Goal: Task Accomplishment & Management: Complete application form

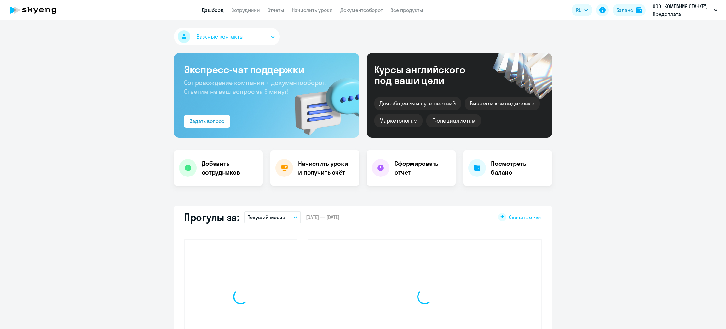
select select "30"
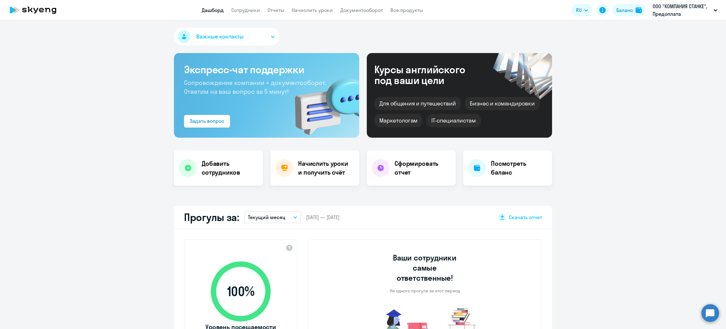
drag, startPoint x: 631, startPoint y: 26, endPoint x: 654, endPoint y: 13, distance: 26.4
click at [664, 24] on app-root "Дашборд Сотрудники Отчеты Начислить уроки Документооборот Все продукты Дашборд …" at bounding box center [363, 164] width 726 height 329
drag, startPoint x: 631, startPoint y: 28, endPoint x: 654, endPoint y: 14, distance: 26.8
click at [654, 14] on div "ООО "КОМПАНИЯ СТАНКЕ", Предоплата ООО "КОМПАНИЯ СТАНКЕ", Предоплата" at bounding box center [685, 10] width 71 height 15
click at [675, 32] on li "ООО "КОМПАНИЯ СТАНКЕ", Предоплата" at bounding box center [672, 29] width 97 height 16
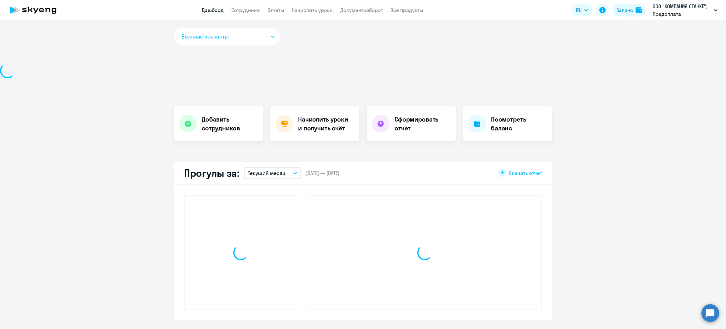
select select "30"
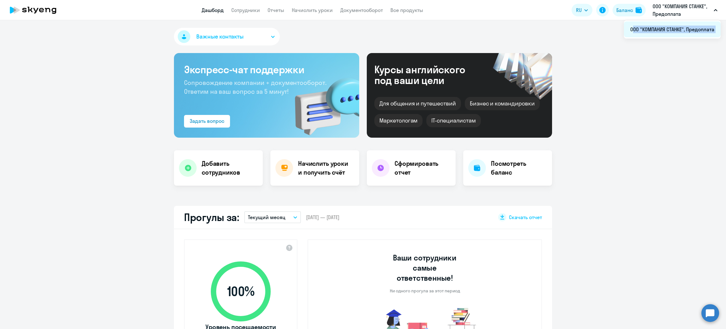
drag, startPoint x: 630, startPoint y: 28, endPoint x: 629, endPoint y: 33, distance: 5.4
click at [629, 33] on li "ООО "КОМПАНИЯ СТАНКЕ", Предоплата" at bounding box center [672, 29] width 97 height 16
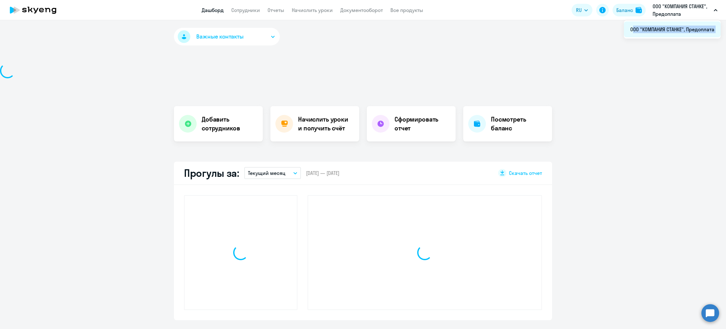
copy app-root "ООО "КОМПАНИЯ СТАНКЕ", Предоплата"
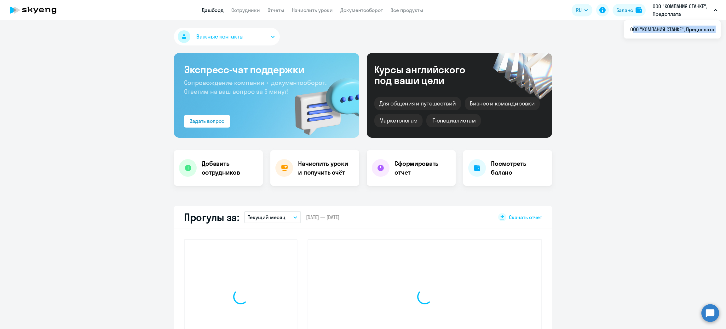
select select "30"
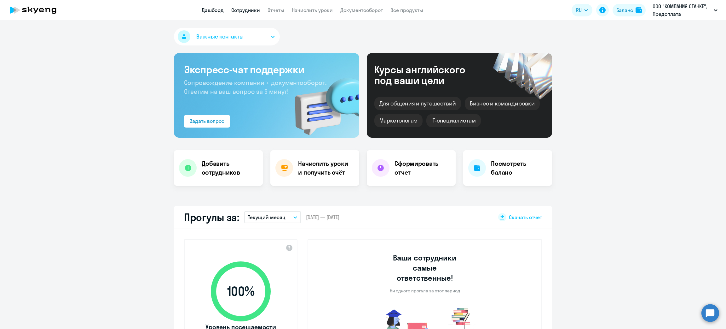
click at [247, 8] on link "Сотрудники" at bounding box center [245, 10] width 29 height 6
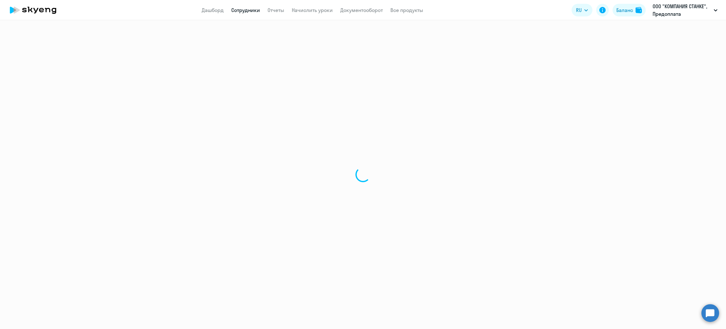
select select "30"
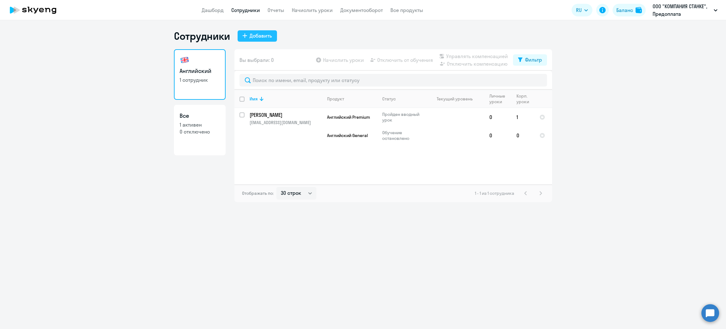
click at [254, 33] on div "Добавить" at bounding box center [261, 36] width 22 height 8
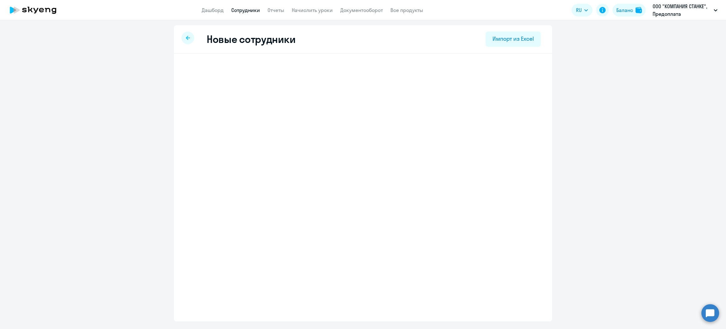
select select "english_adult_not_native_speaker"
select select "3"
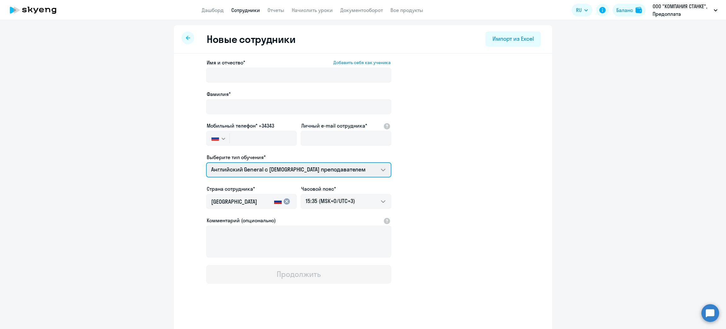
click at [297, 170] on select "Английский General с [DEMOGRAPHIC_DATA] преподавателем Премиум [DEMOGRAPHIC_DAT…" at bounding box center [298, 169] width 185 height 15
drag, startPoint x: 297, startPoint y: 169, endPoint x: 294, endPoint y: 168, distance: 3.2
click at [297, 169] on select "Английский General с [DEMOGRAPHIC_DATA] преподавателем Премиум [DEMOGRAPHIC_DAT…" at bounding box center [298, 169] width 185 height 15
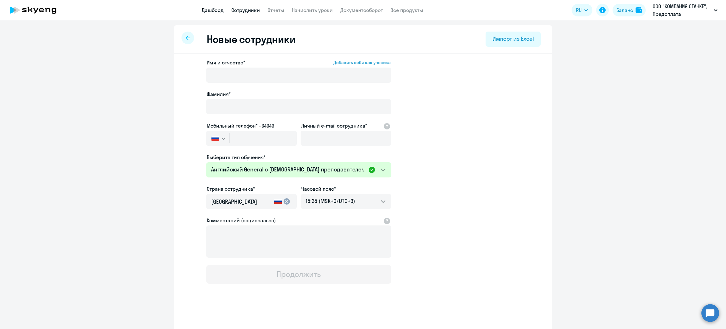
click at [214, 9] on link "Дашборд" at bounding box center [213, 10] width 22 height 6
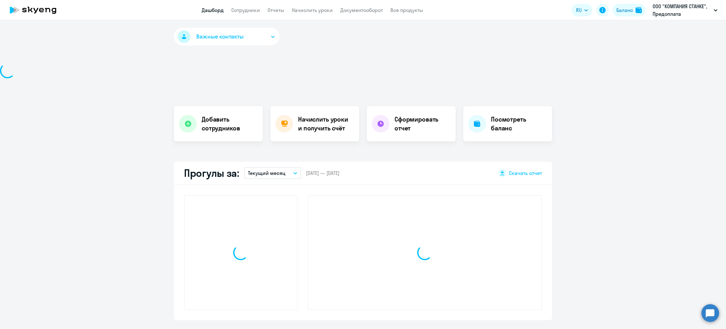
select select "30"
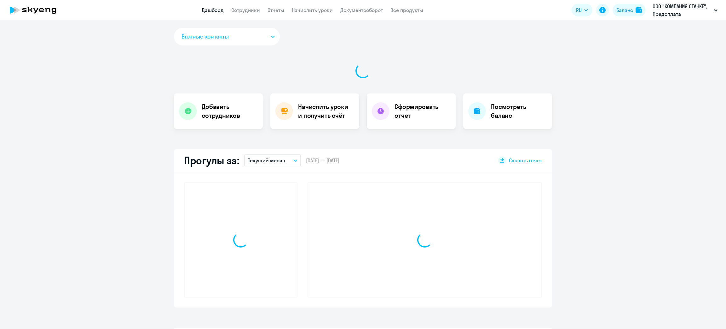
select select "30"
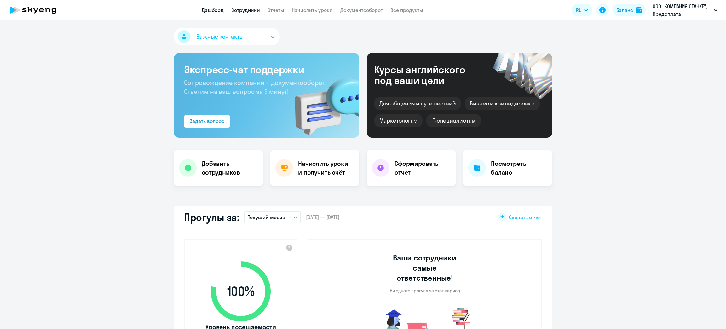
click at [249, 13] on link "Сотрудники" at bounding box center [245, 10] width 29 height 6
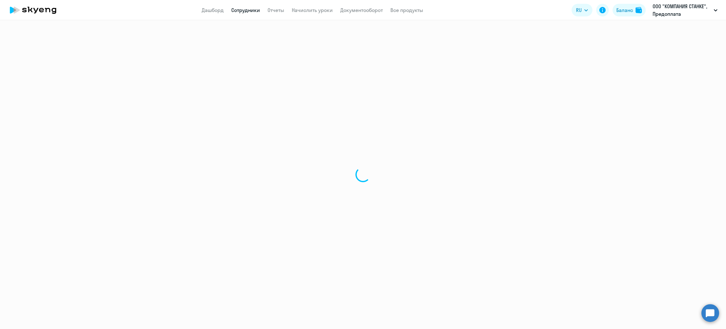
select select "30"
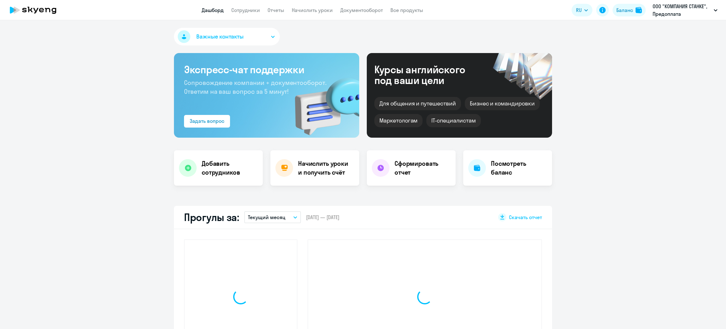
click at [250, 8] on link "Сотрудники" at bounding box center [245, 10] width 29 height 6
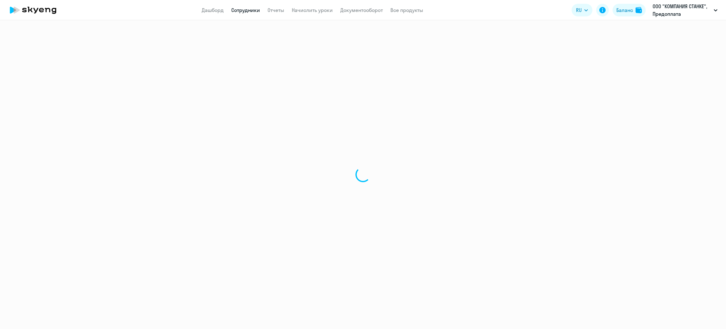
select select "30"
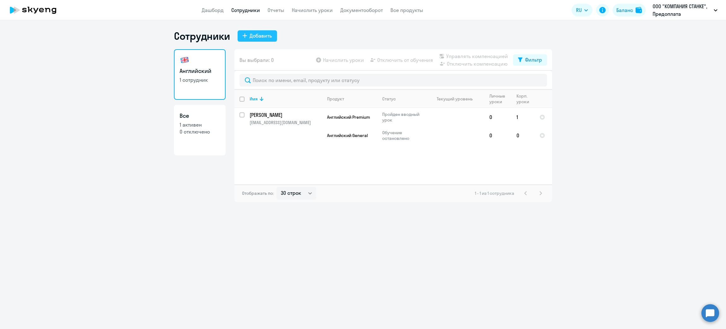
click at [269, 31] on button "Добавить" at bounding box center [257, 35] width 39 height 11
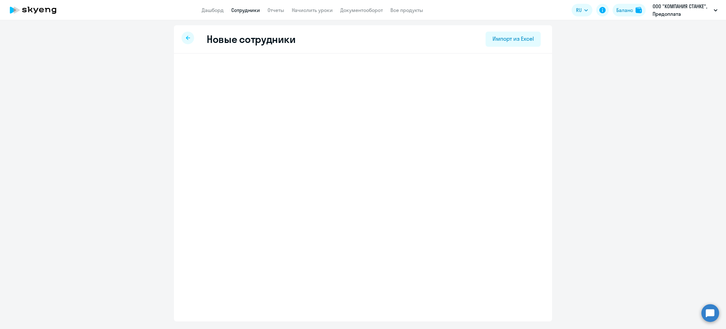
select select "english_adult_not_native_speaker"
select select "3"
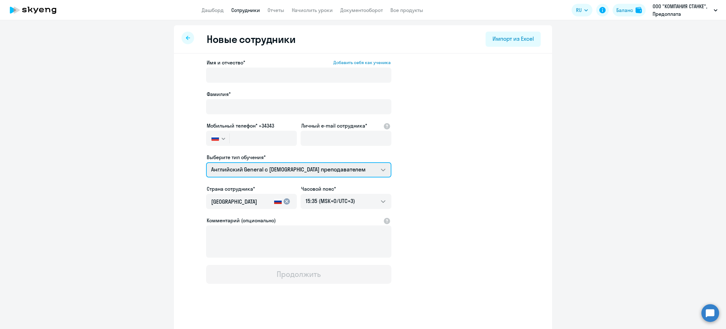
click at [274, 169] on select "Английский General с [DEMOGRAPHIC_DATA] преподавателем Премиум [DEMOGRAPHIC_DAT…" at bounding box center [298, 169] width 185 height 15
